Goal: Communication & Community: Answer question/provide support

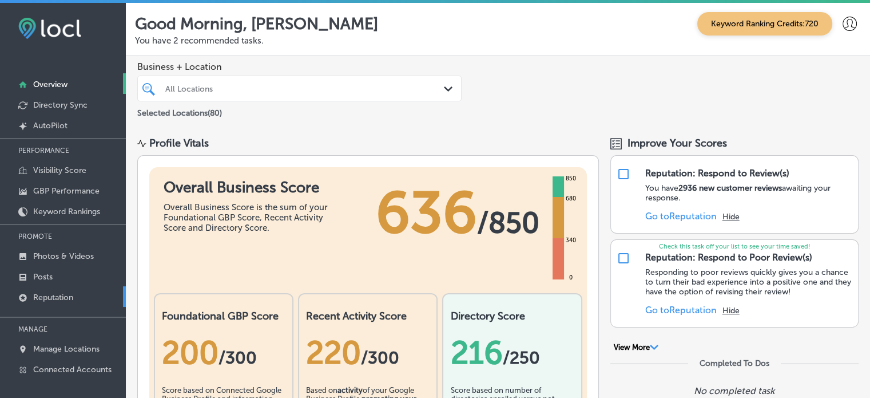
click at [62, 296] on p "Reputation" at bounding box center [53, 297] width 40 height 10
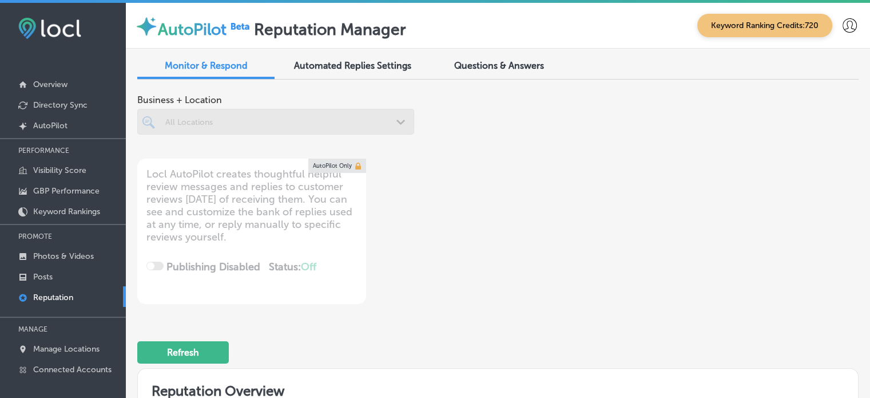
click at [375, 117] on div "All Locations" at bounding box center [281, 122] width 232 height 10
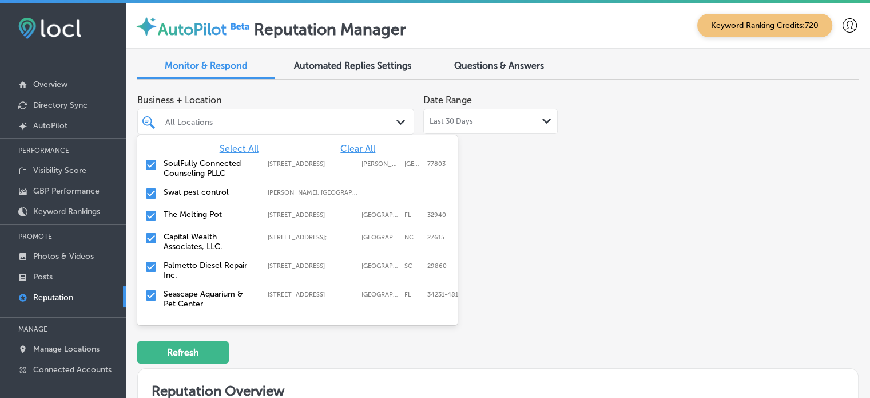
click at [361, 150] on span "Clear All" at bounding box center [357, 148] width 35 height 11
type textarea "x"
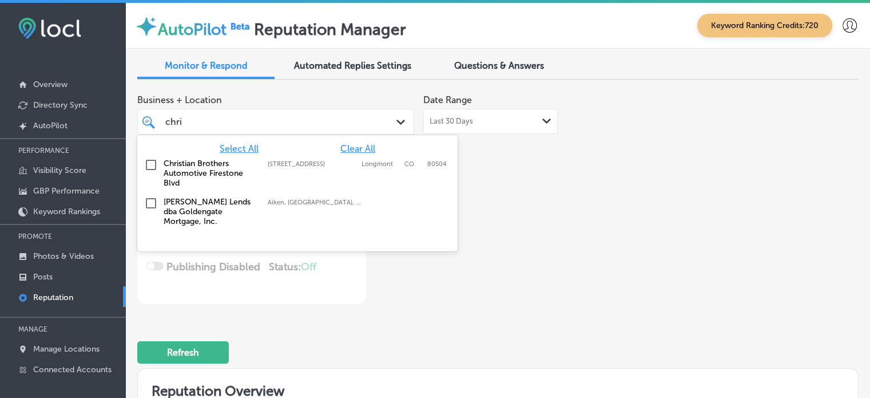
type input "[PERSON_NAME]"
click at [146, 166] on input "checkbox" at bounding box center [151, 165] width 14 height 14
type textarea "x"
type input "[PERSON_NAME]"
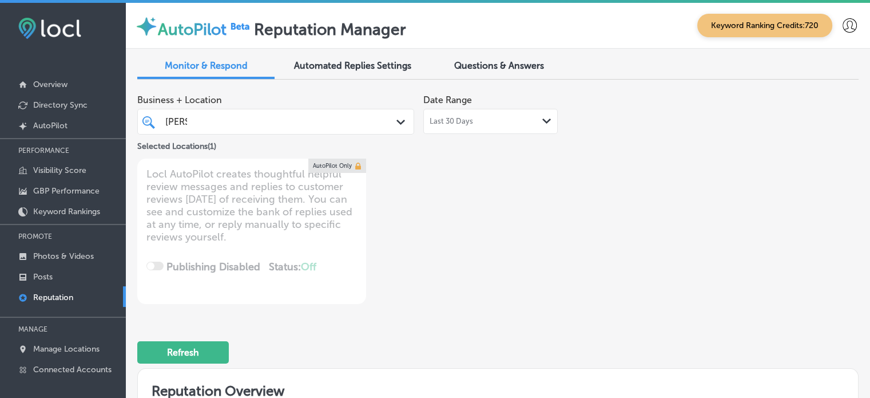
click at [611, 197] on div "Business + Location [PERSON_NAME] [PERSON_NAME] Path Created with Sketch. Selec…" at bounding box center [497, 196] width 721 height 215
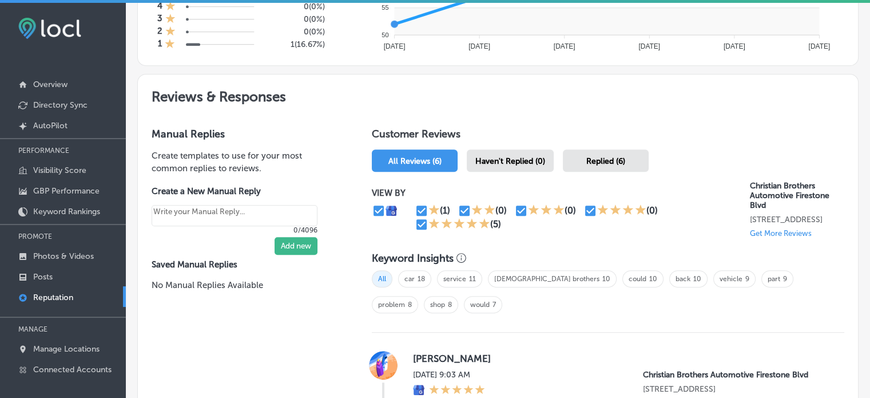
scroll to position [586, 0]
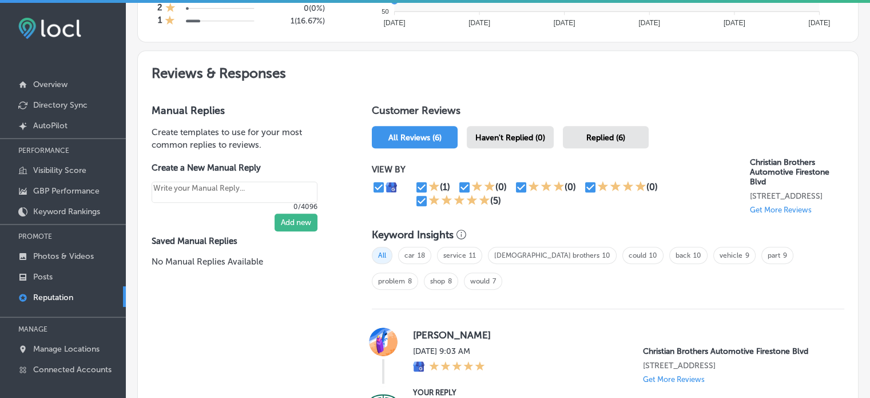
click at [613, 133] on span "Replied (6)" at bounding box center [605, 138] width 39 height 10
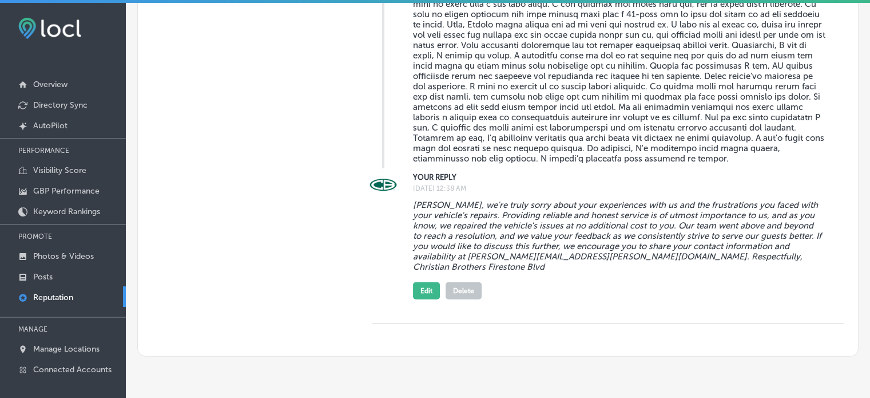
scroll to position [2628, 0]
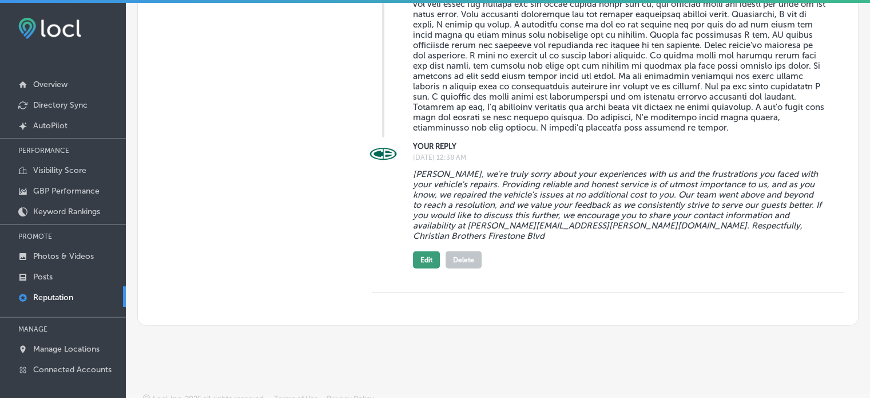
click at [424, 257] on button "Edit" at bounding box center [426, 259] width 27 height 17
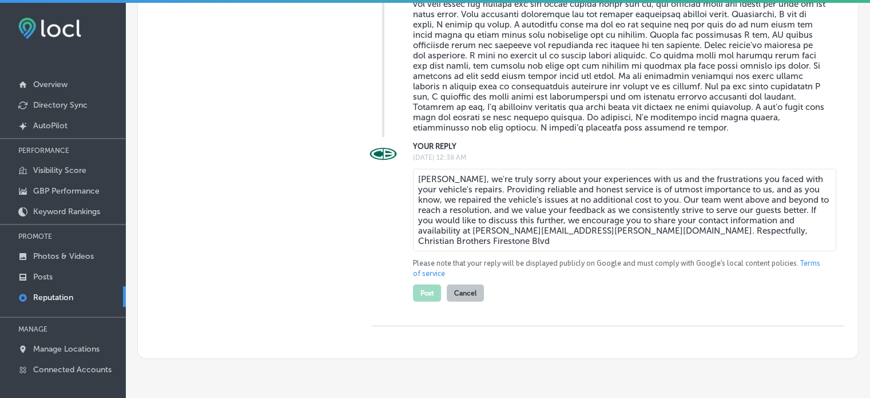
click at [684, 226] on textarea "[PERSON_NAME], we're truly sorry about your experiences with us and the frustra…" at bounding box center [624, 210] width 423 height 82
type textarea "x"
click at [706, 235] on textarea "[PERSON_NAME], we're truly sorry about your experiences with us and the frustra…" at bounding box center [624, 210] width 423 height 82
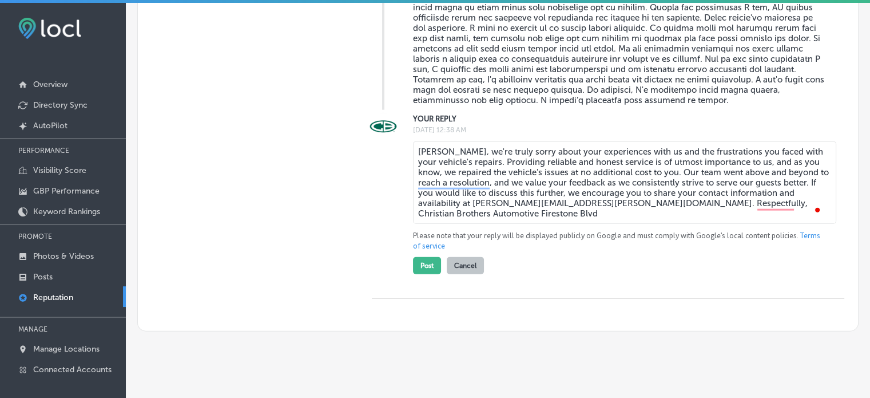
scroll to position [2657, 0]
type textarea "[PERSON_NAME], we're truly sorry about your experiences with us and the frustra…"
click at [420, 269] on button "Post" at bounding box center [427, 264] width 28 height 17
type textarea "x"
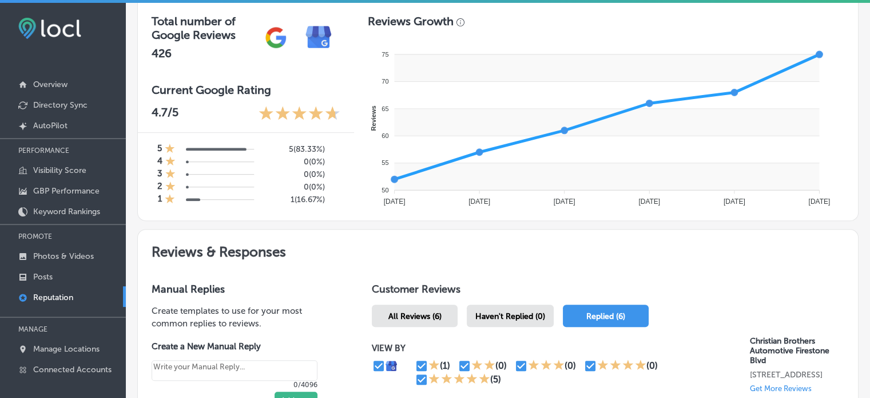
scroll to position [527, 0]
